Goal: Task Accomplishment & Management: Use online tool/utility

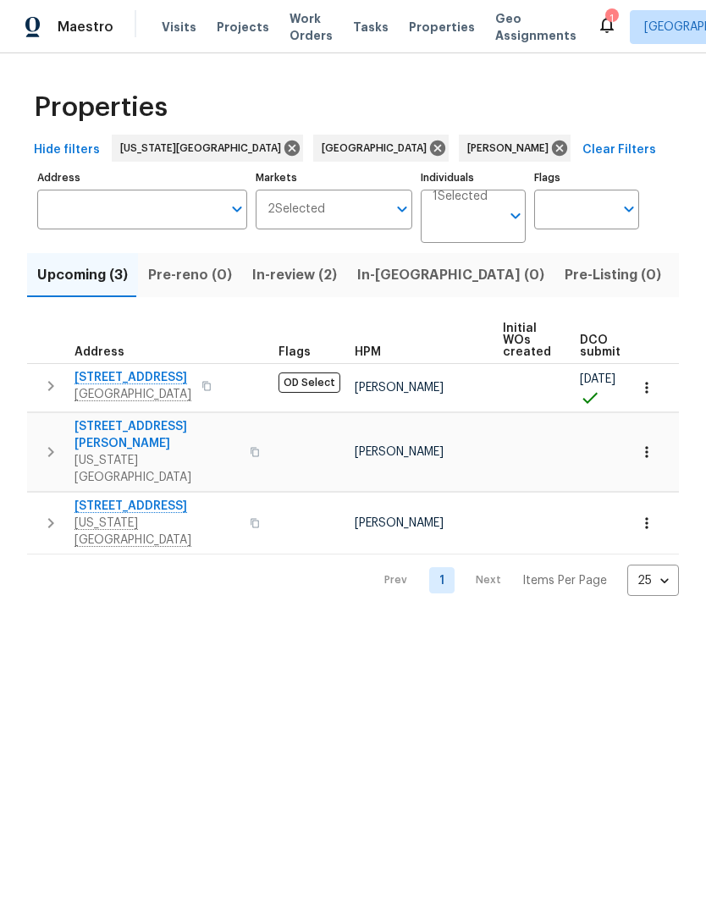
click at [648, 397] on button "button" at bounding box center [646, 387] width 37 height 37
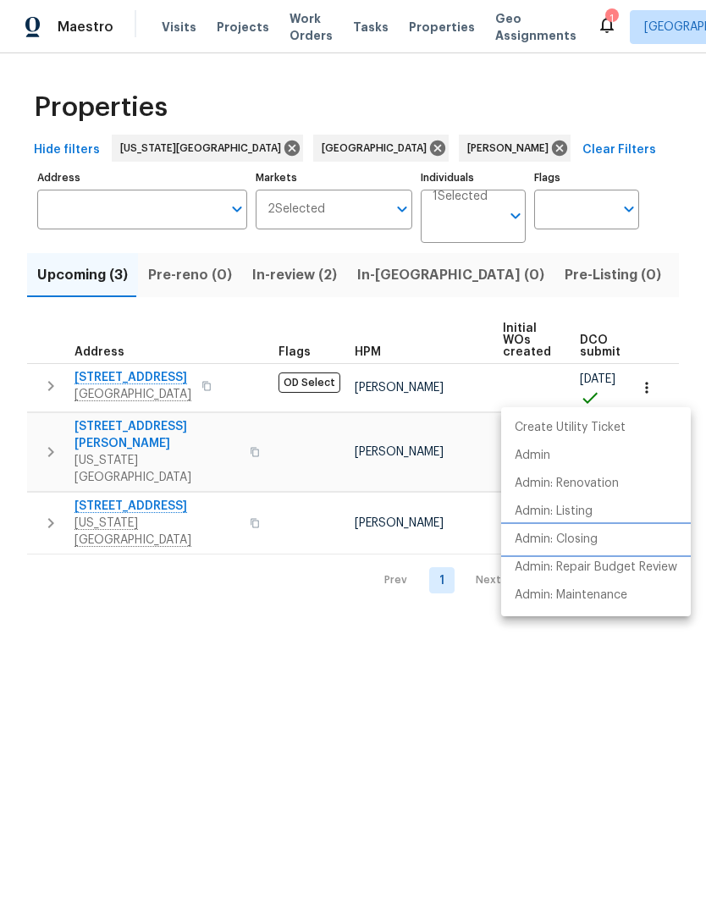
click at [576, 543] on p "Admin: Closing" at bounding box center [555, 540] width 83 height 18
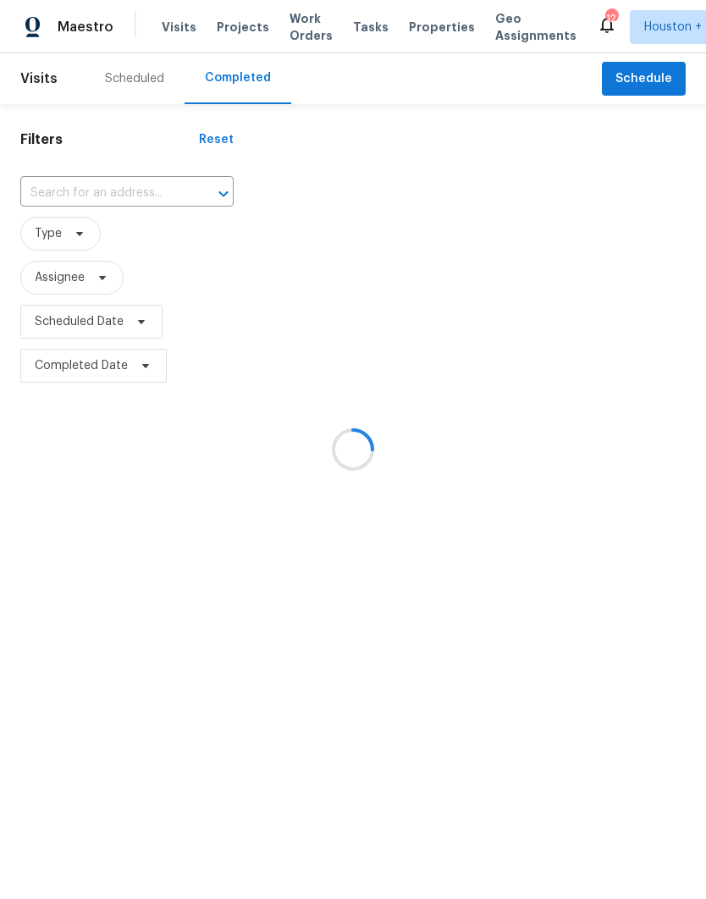
click at [35, 200] on div at bounding box center [353, 449] width 706 height 899
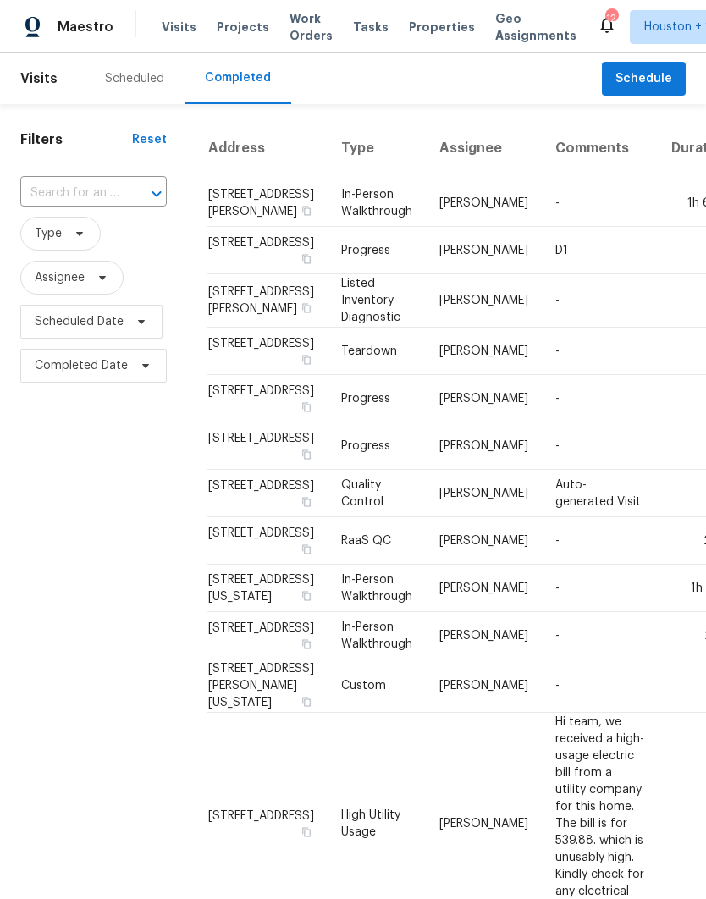
click at [34, 199] on input "text" at bounding box center [69, 193] width 99 height 26
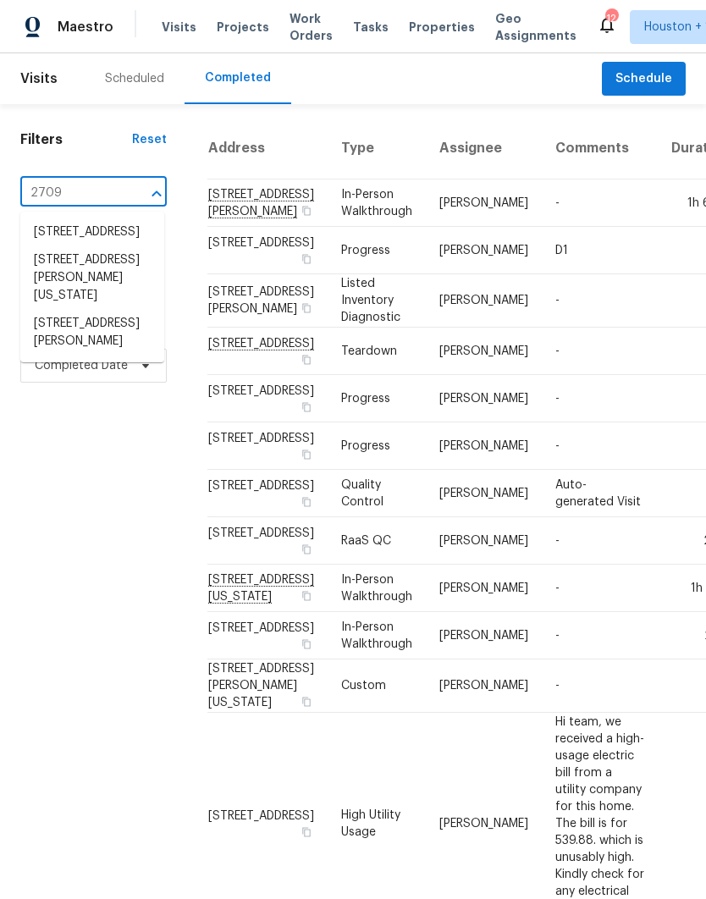
type input "2709 a"
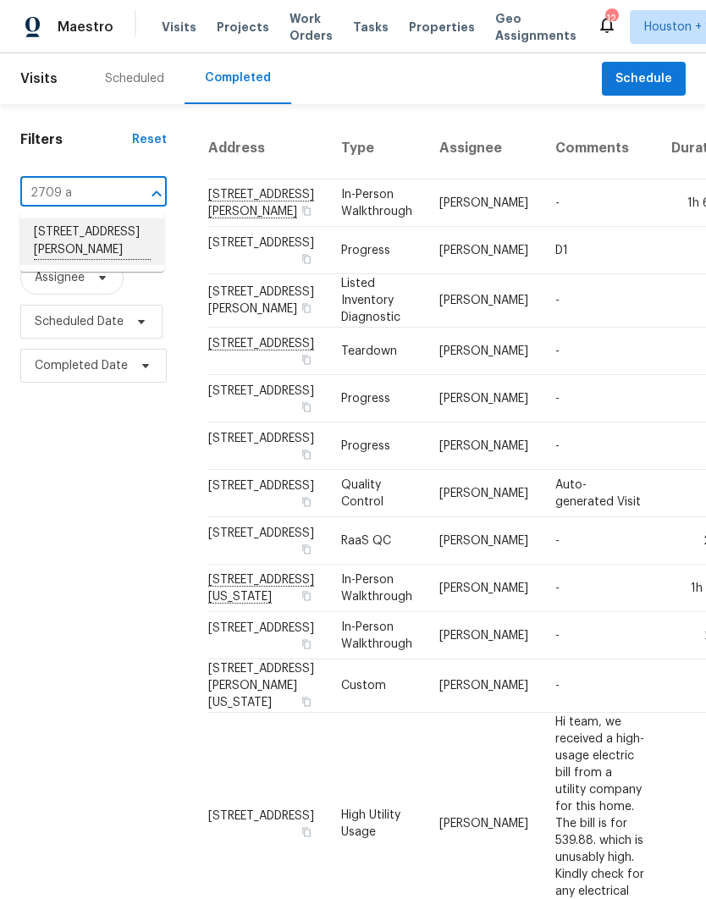
click at [63, 245] on li "[STREET_ADDRESS][PERSON_NAME]" at bounding box center [92, 241] width 144 height 47
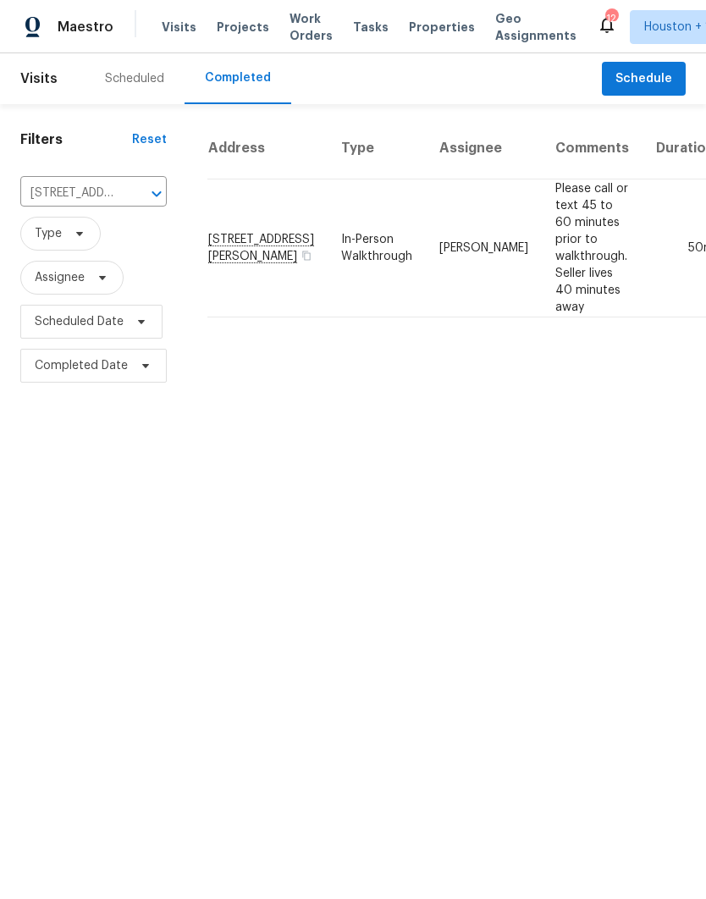
click at [121, 77] on div "Scheduled" at bounding box center [134, 78] width 59 height 17
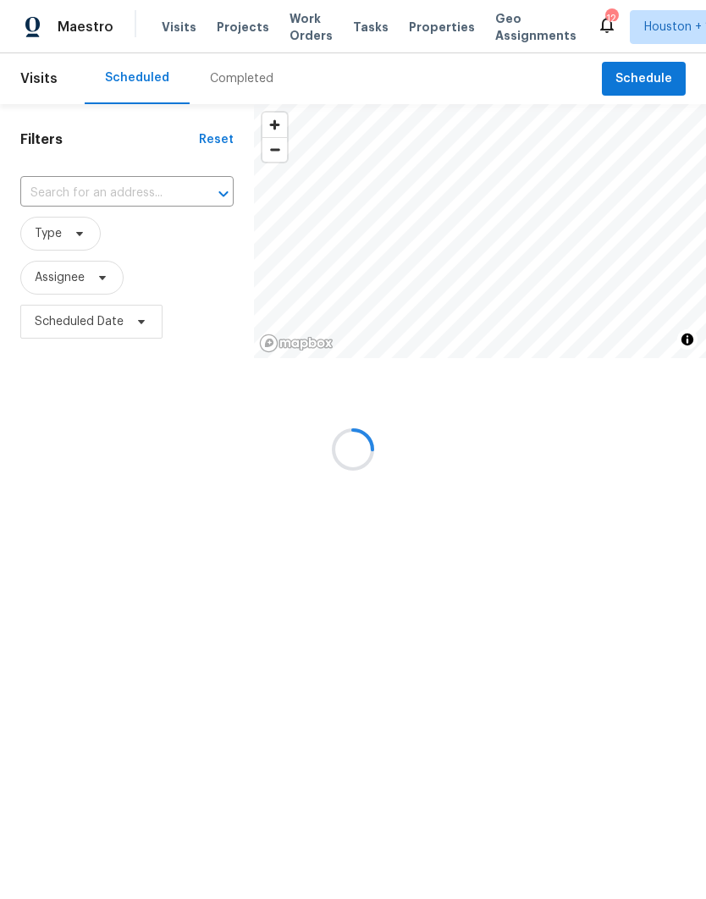
click at [58, 201] on input "text" at bounding box center [103, 193] width 166 height 26
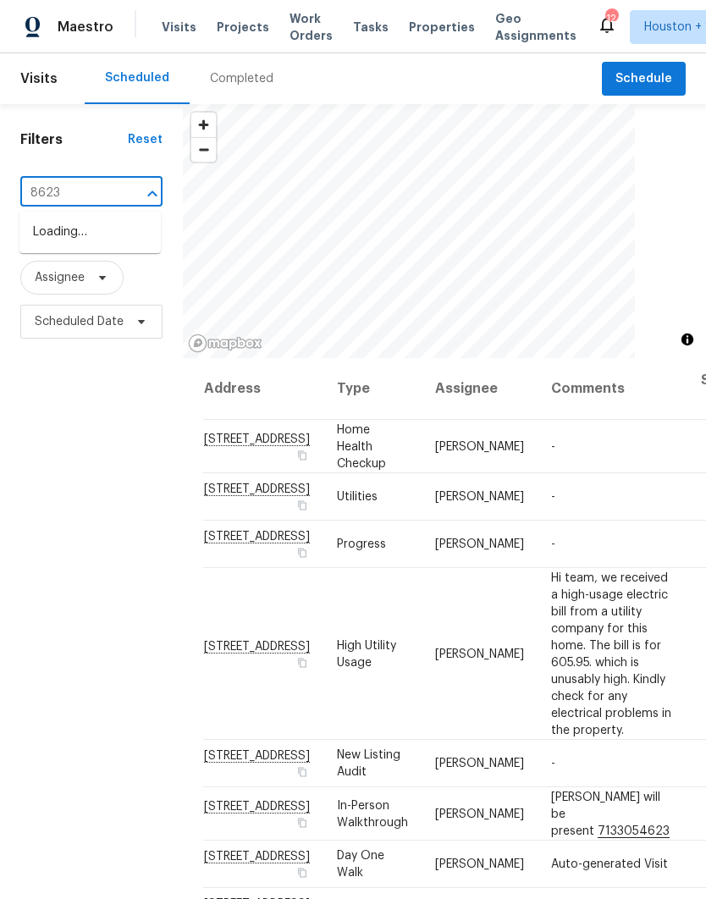
type input "8623 s"
click at [52, 275] on li "[STREET_ADDRESS]" at bounding box center [89, 260] width 141 height 29
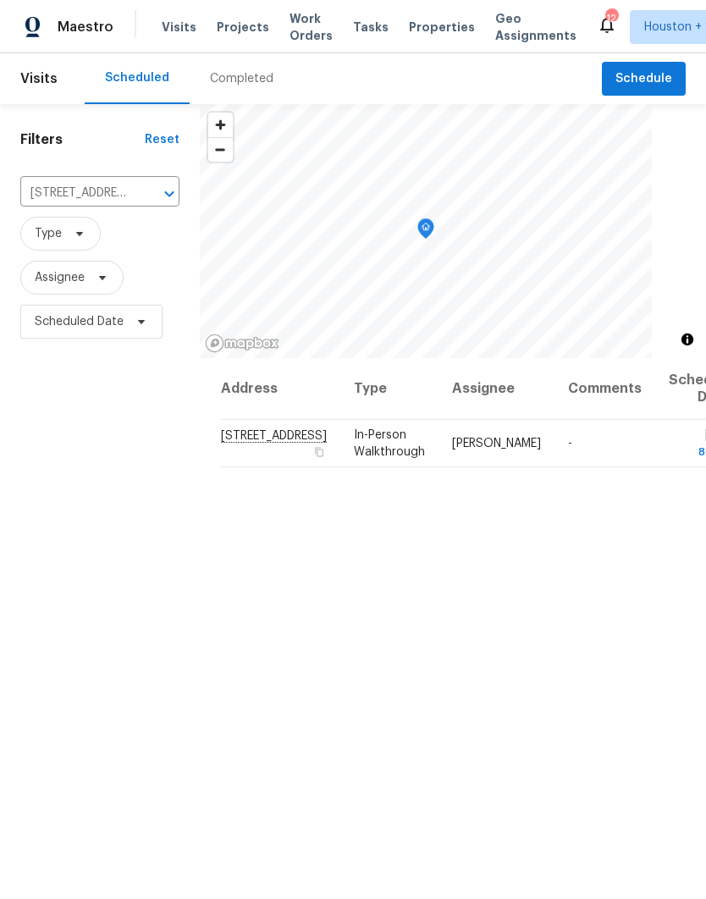
click at [139, 188] on icon "Clear" at bounding box center [147, 193] width 17 height 17
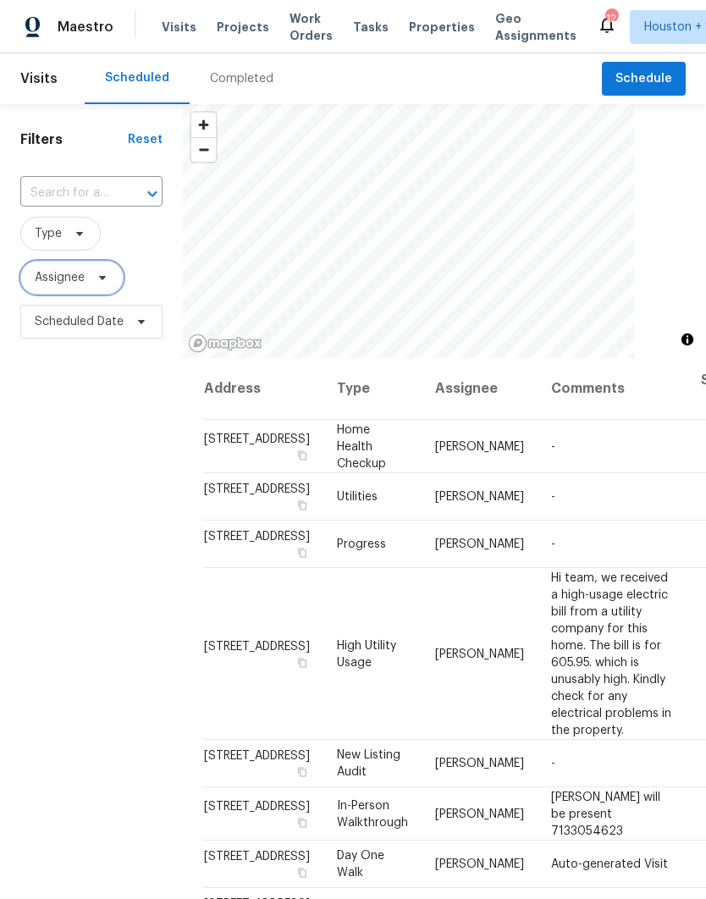
click at [48, 286] on span "Assignee" at bounding box center [60, 277] width 50 height 17
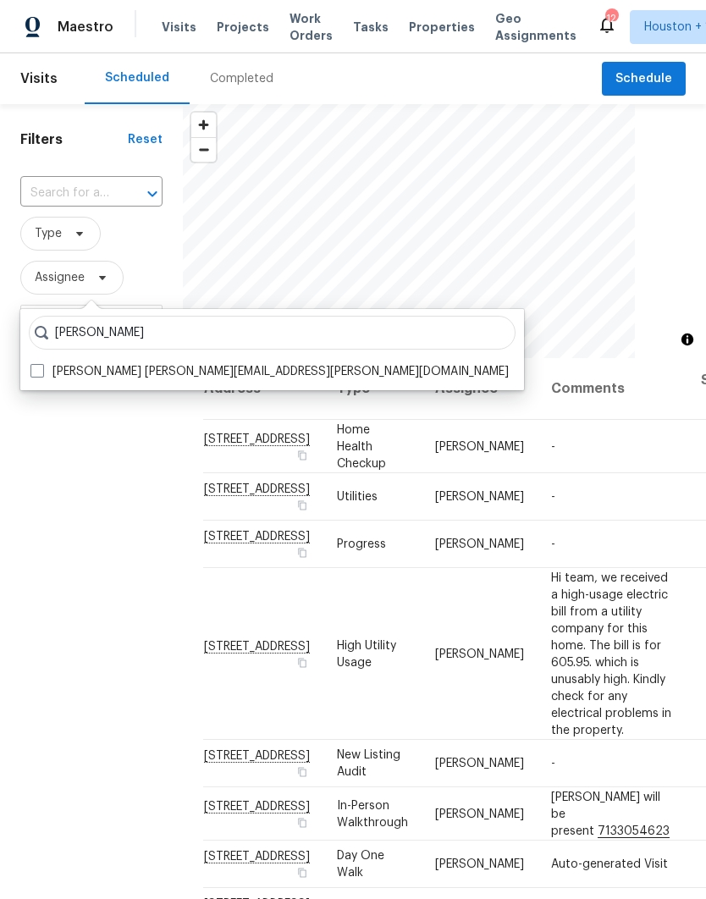
type input "[PERSON_NAME]"
click at [34, 377] on label "[PERSON_NAME] [PERSON_NAME][EMAIL_ADDRESS][PERSON_NAME][DOMAIN_NAME]" at bounding box center [269, 371] width 478 height 17
click at [34, 374] on input "[PERSON_NAME] [PERSON_NAME][EMAIL_ADDRESS][PERSON_NAME][DOMAIN_NAME]" at bounding box center [35, 368] width 11 height 11
checkbox input "true"
